Goal: Navigation & Orientation: Understand site structure

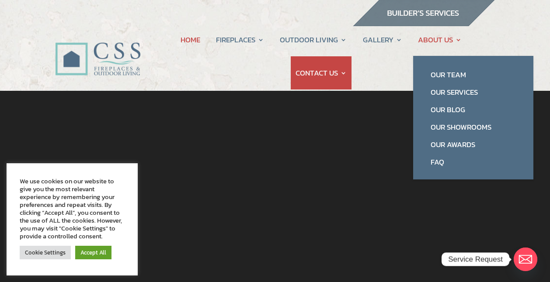
click at [445, 42] on link "ABOUT US" at bounding box center [440, 39] width 44 height 33
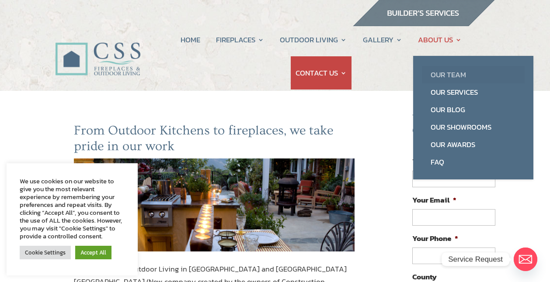
click at [444, 76] on link "Our Team" at bounding box center [473, 74] width 103 height 17
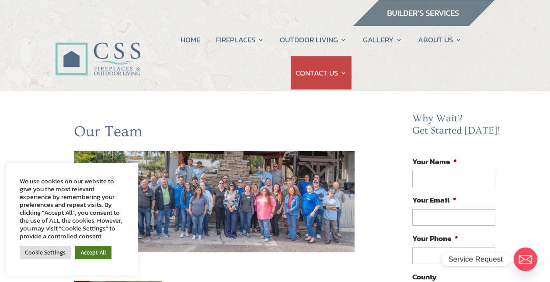
click at [100, 251] on link "Accept All" at bounding box center [93, 253] width 36 height 14
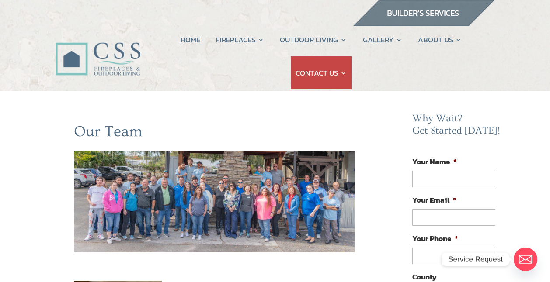
click at [156, 172] on img at bounding box center [214, 202] width 280 height 102
click at [221, 167] on img at bounding box center [214, 202] width 280 height 102
